Goal: Transaction & Acquisition: Obtain resource

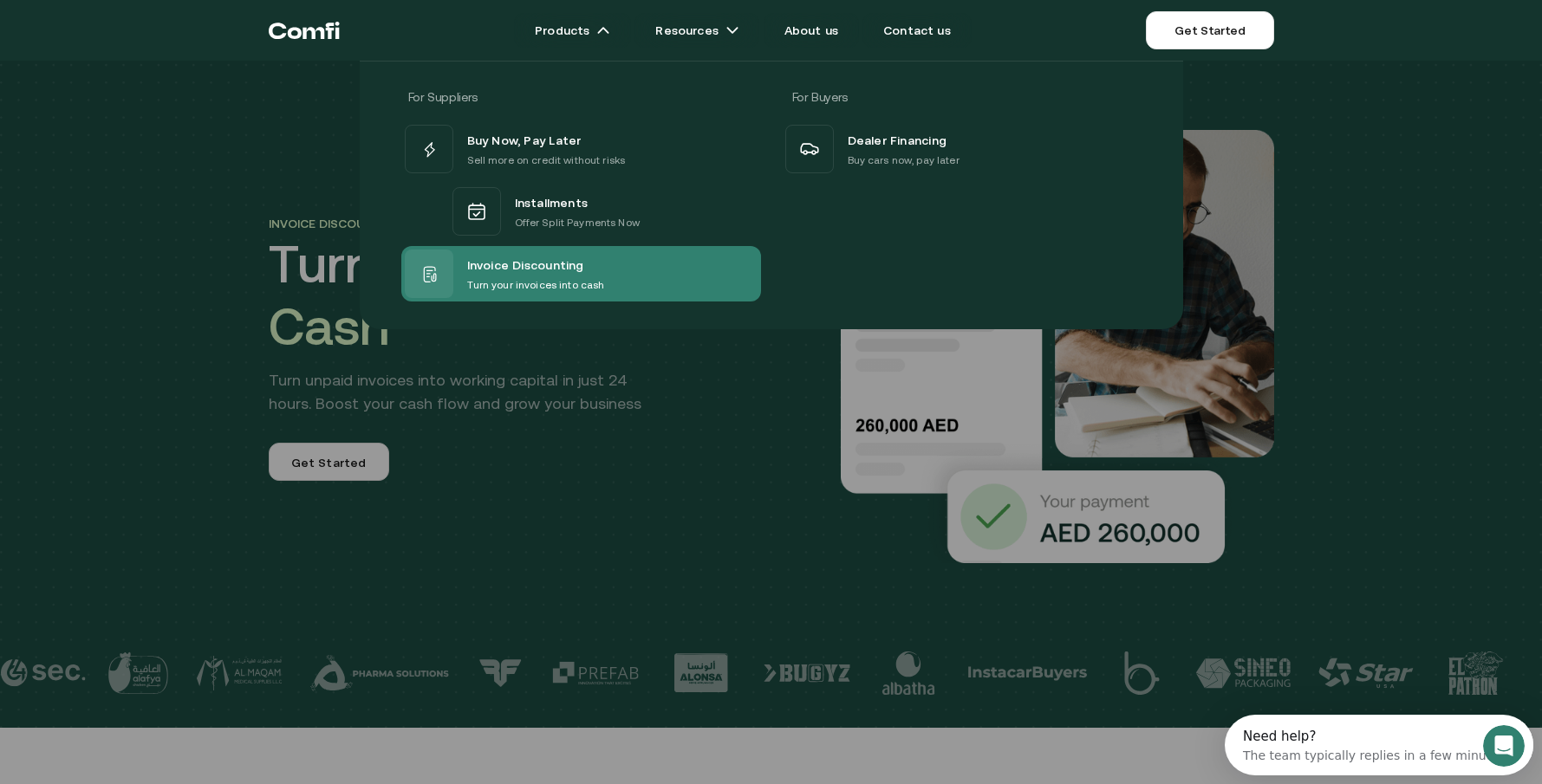
click at [550, 274] on span "Invoice Discounting" at bounding box center [526, 264] width 117 height 23
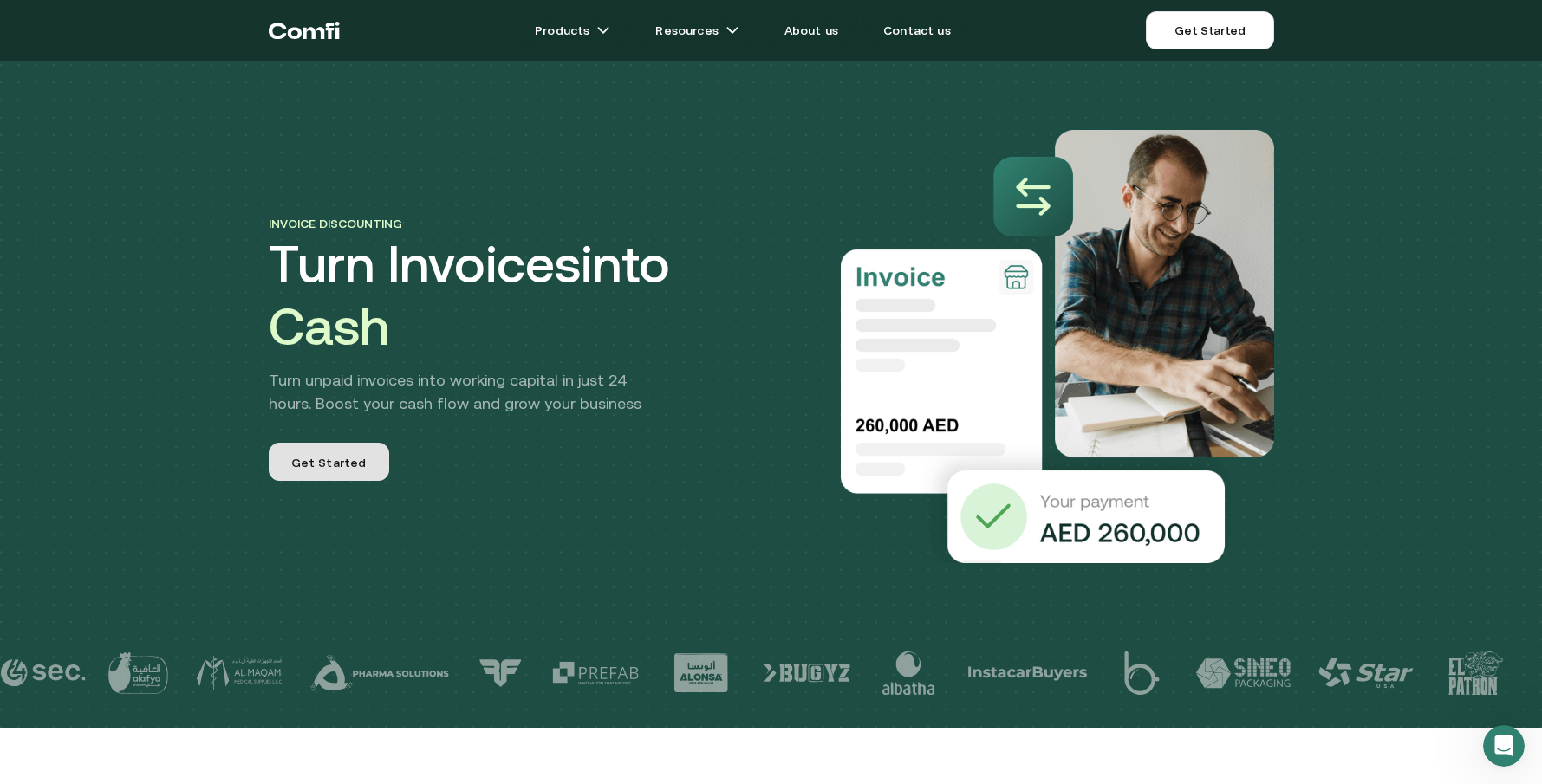
click at [328, 457] on span "Get Started" at bounding box center [329, 463] width 76 height 18
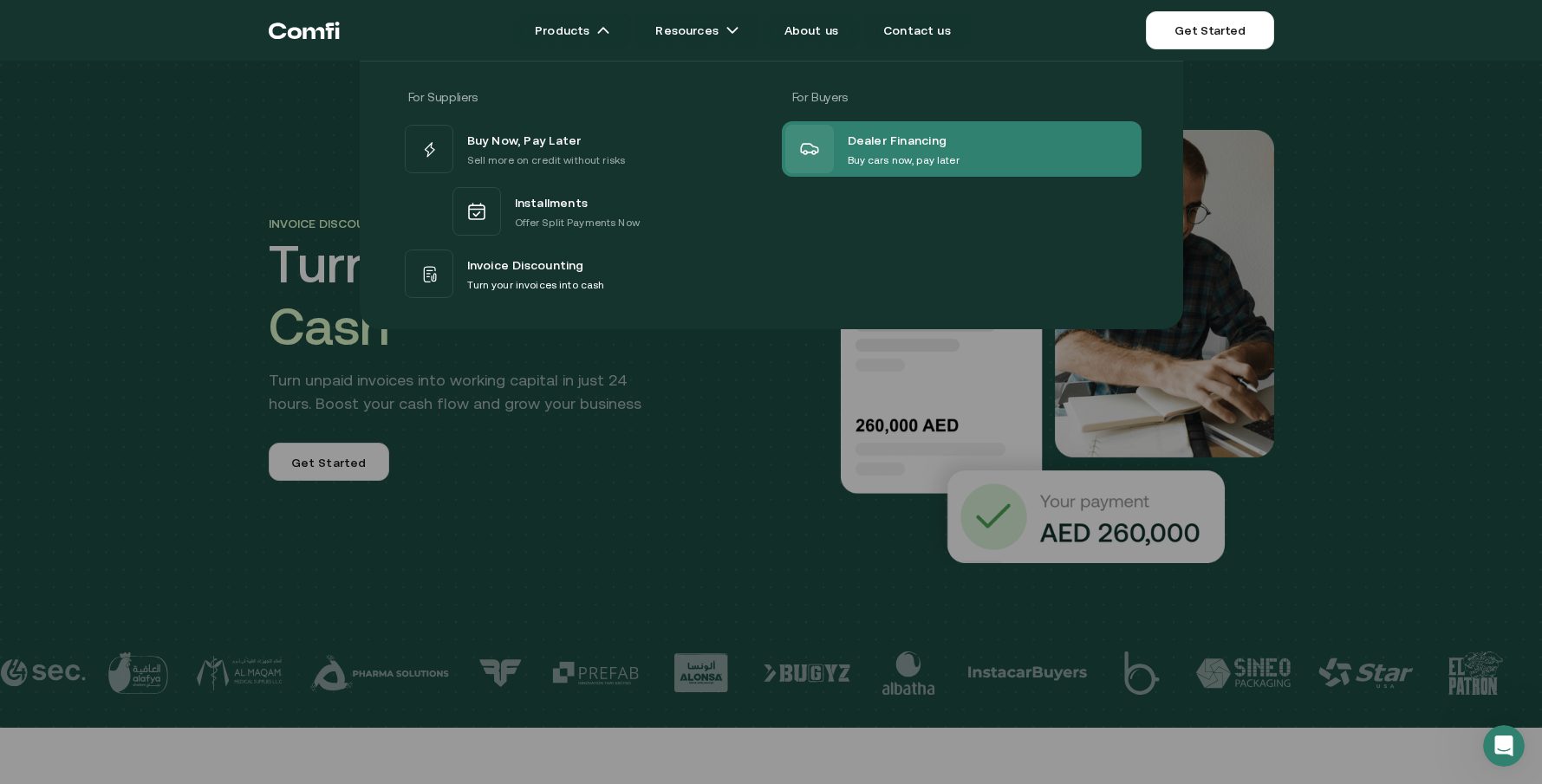
click at [884, 142] on span "Dealer Financing" at bounding box center [898, 140] width 99 height 23
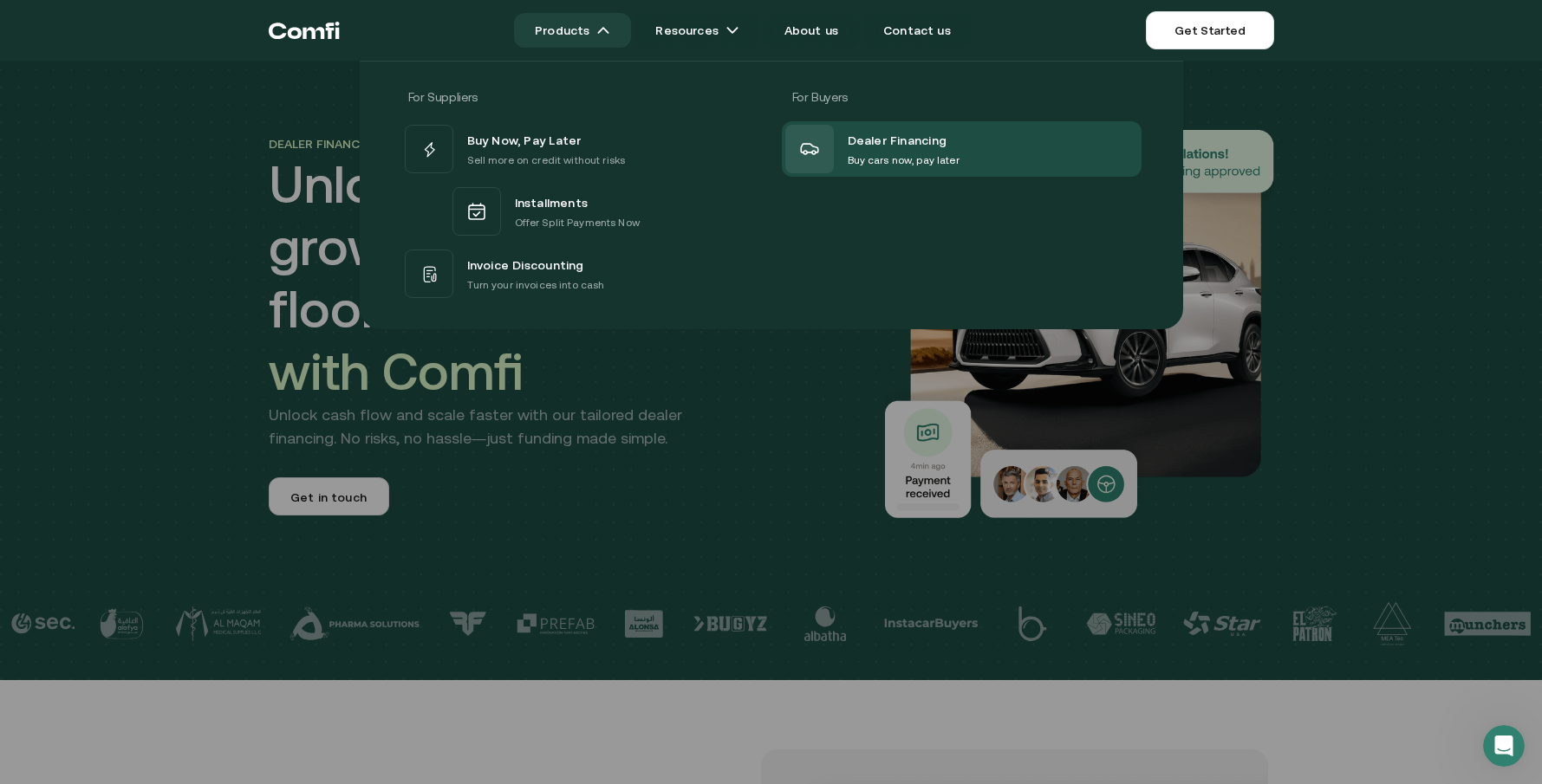
click at [585, 31] on link "Products" at bounding box center [573, 30] width 117 height 35
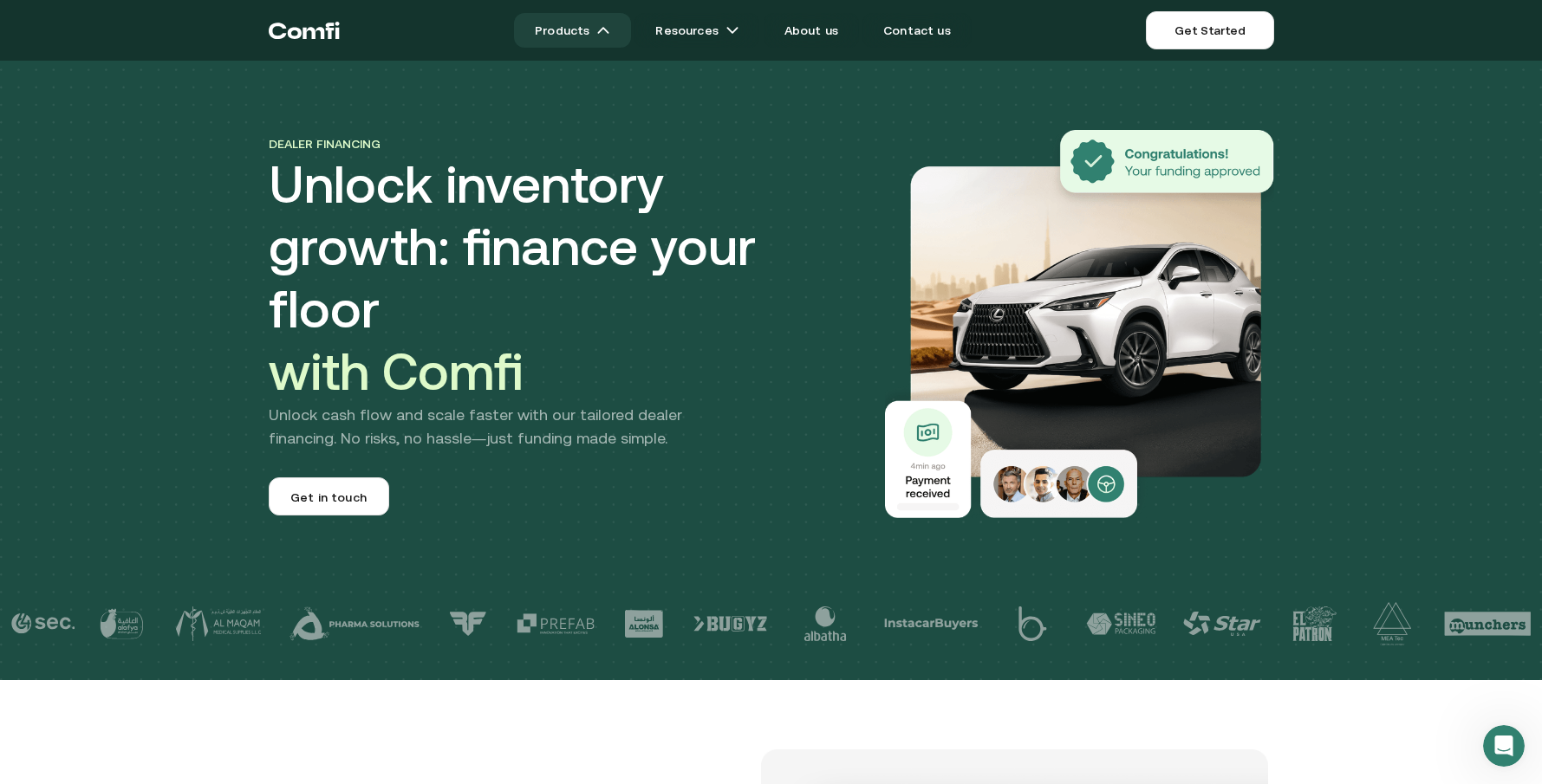
click at [596, 32] on link "Products" at bounding box center [573, 30] width 117 height 35
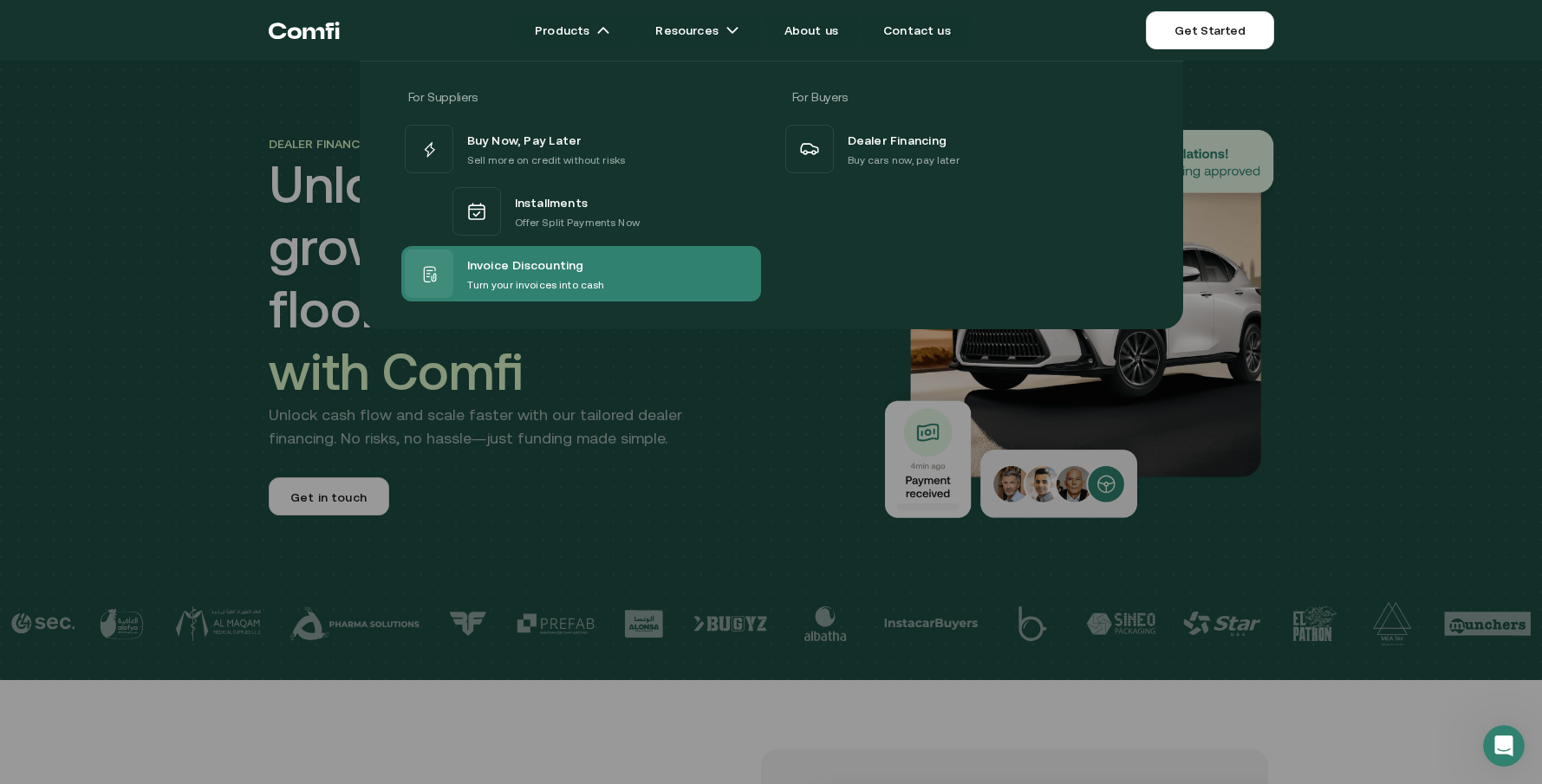
click at [517, 276] on p "Turn your invoices into cash" at bounding box center [536, 284] width 138 height 17
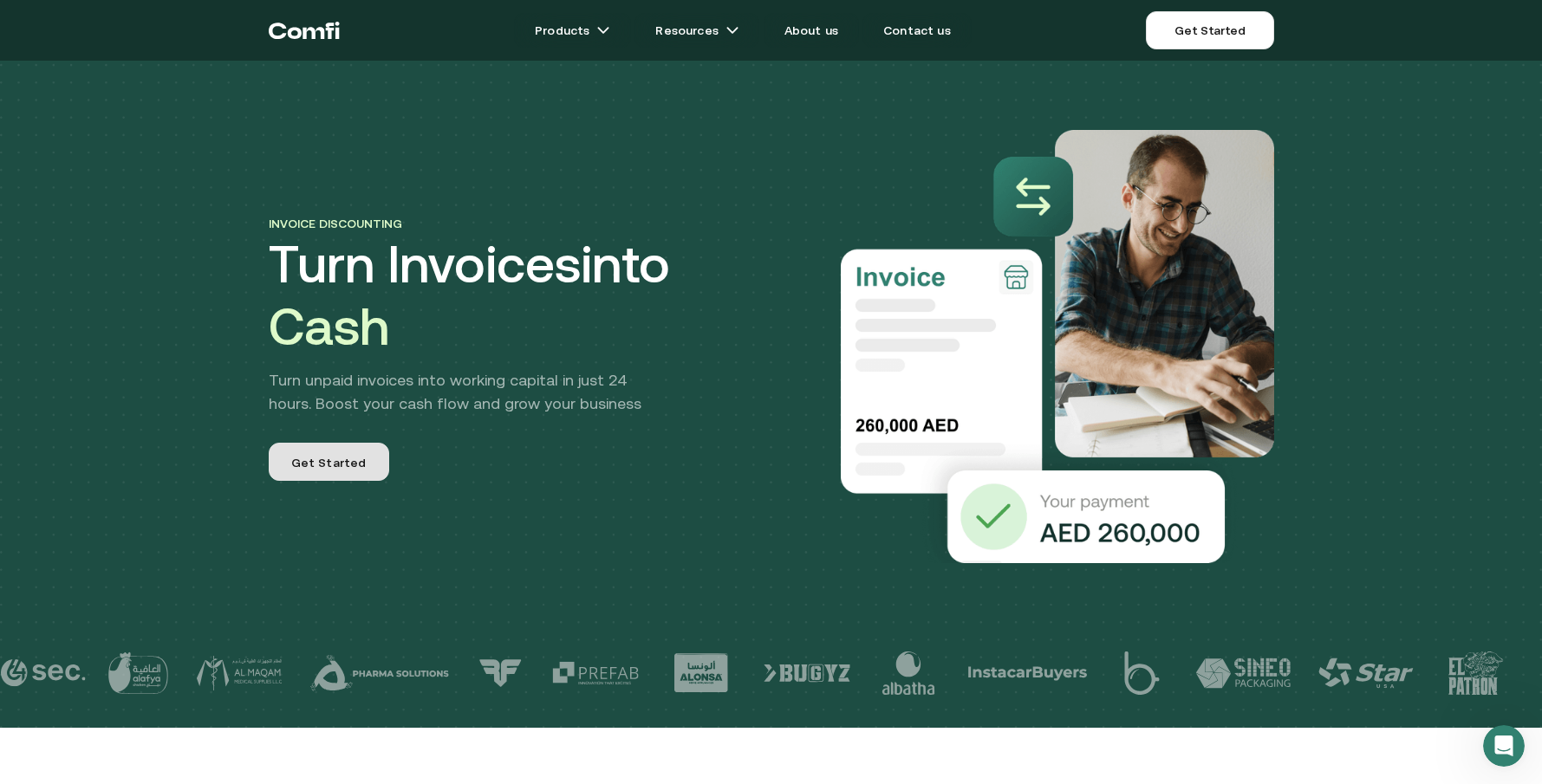
click at [349, 451] on link "Get Started" at bounding box center [328, 462] width 120 height 38
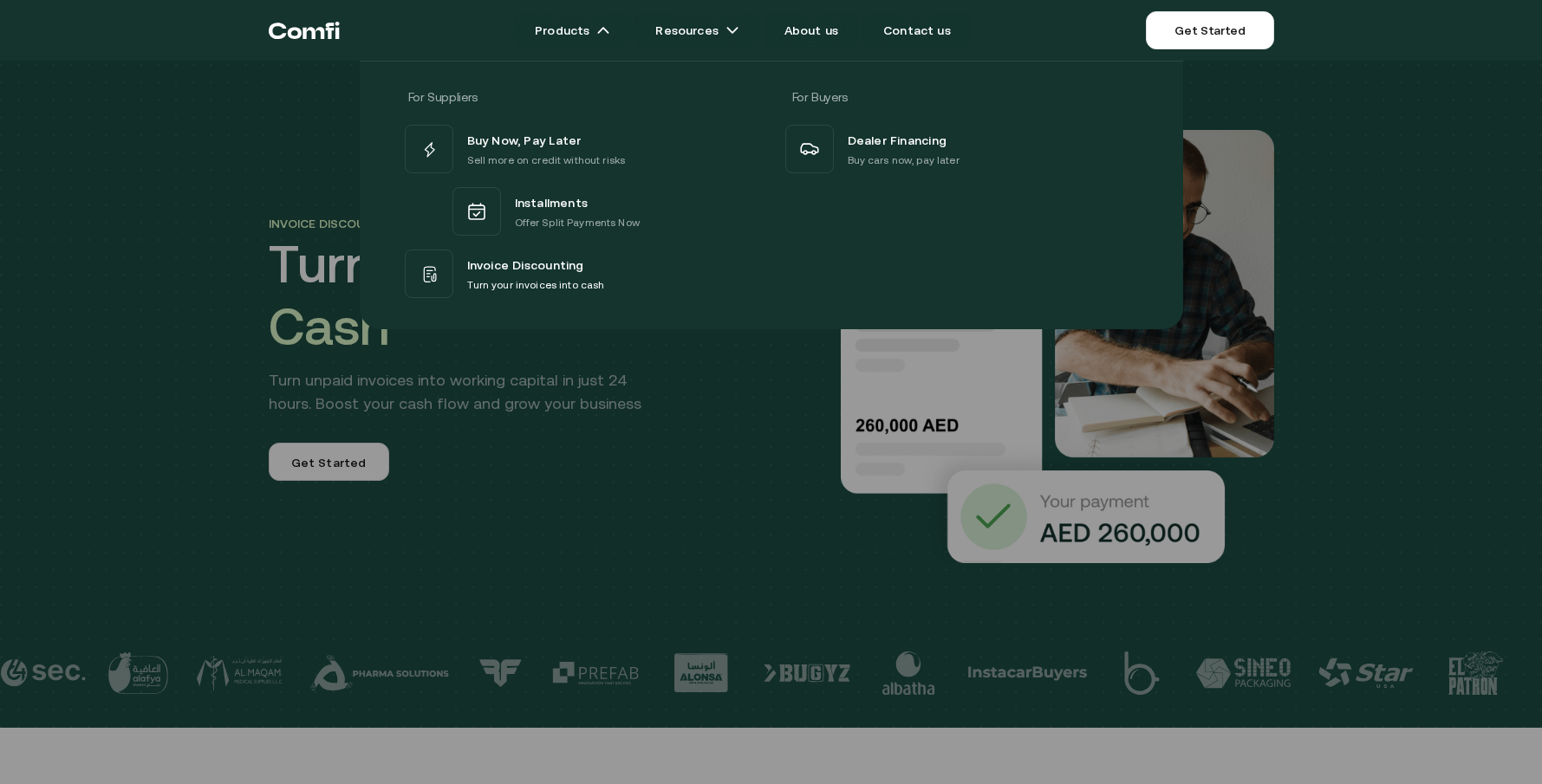
click at [1435, 146] on div "For Suppliers For Buyers Buy Now, Pay Later Sell more on credit without risks I…" at bounding box center [771, 188] width 1542 height 281
